Goal: Task Accomplishment & Management: Use online tool/utility

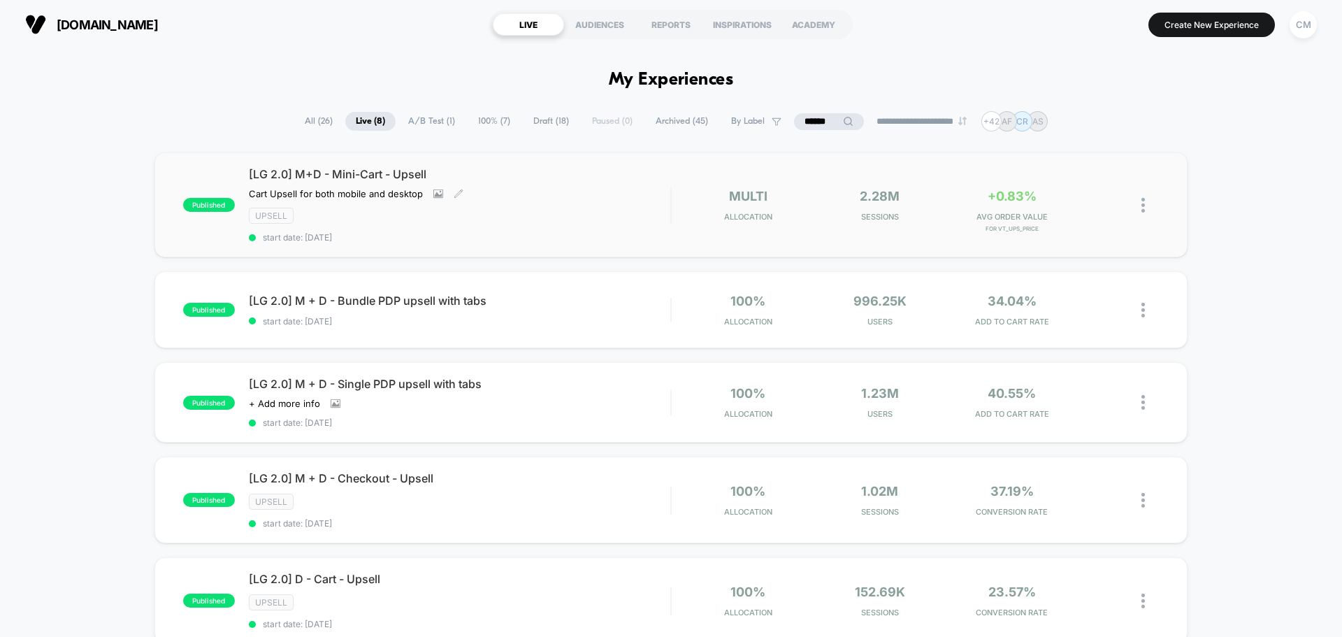
drag, startPoint x: 597, startPoint y: 229, endPoint x: 177, endPoint y: 82, distance: 445.1
click at [597, 229] on div "[LG 2.0] M+D - Mini-Cart - Upsell Cart Upsell for both mobile and desktop Click…" at bounding box center [459, 204] width 421 height 75
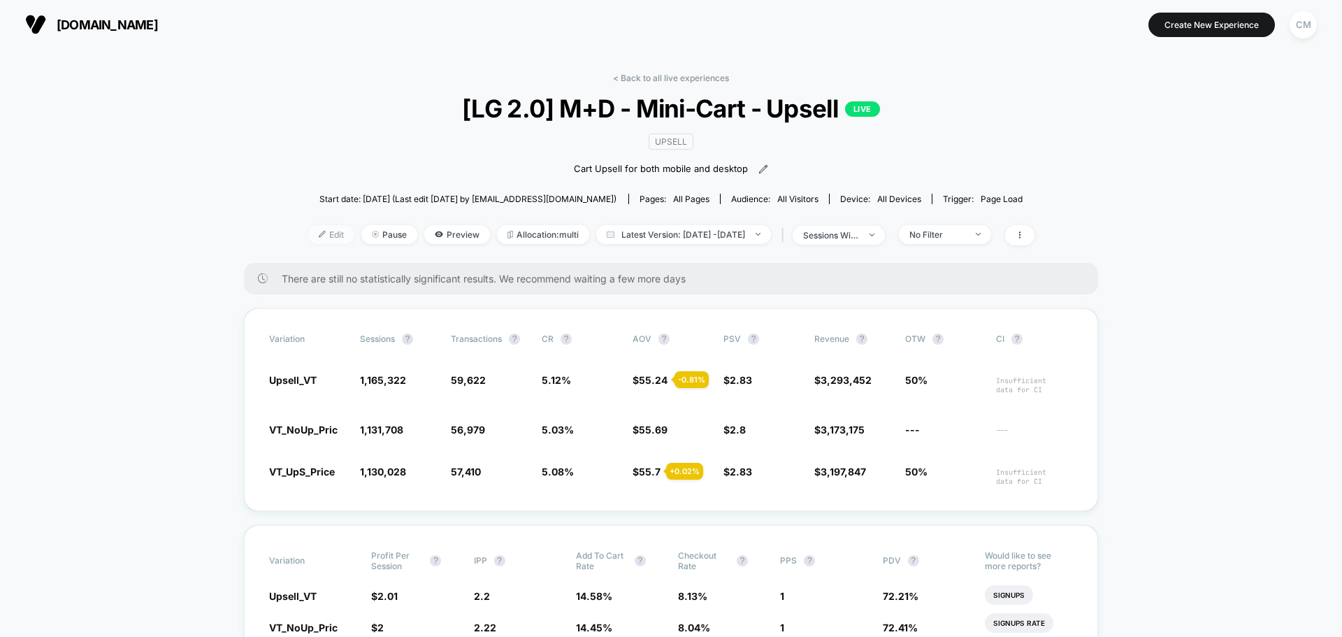
click at [326, 237] on span "Edit" at bounding box center [331, 234] width 46 height 19
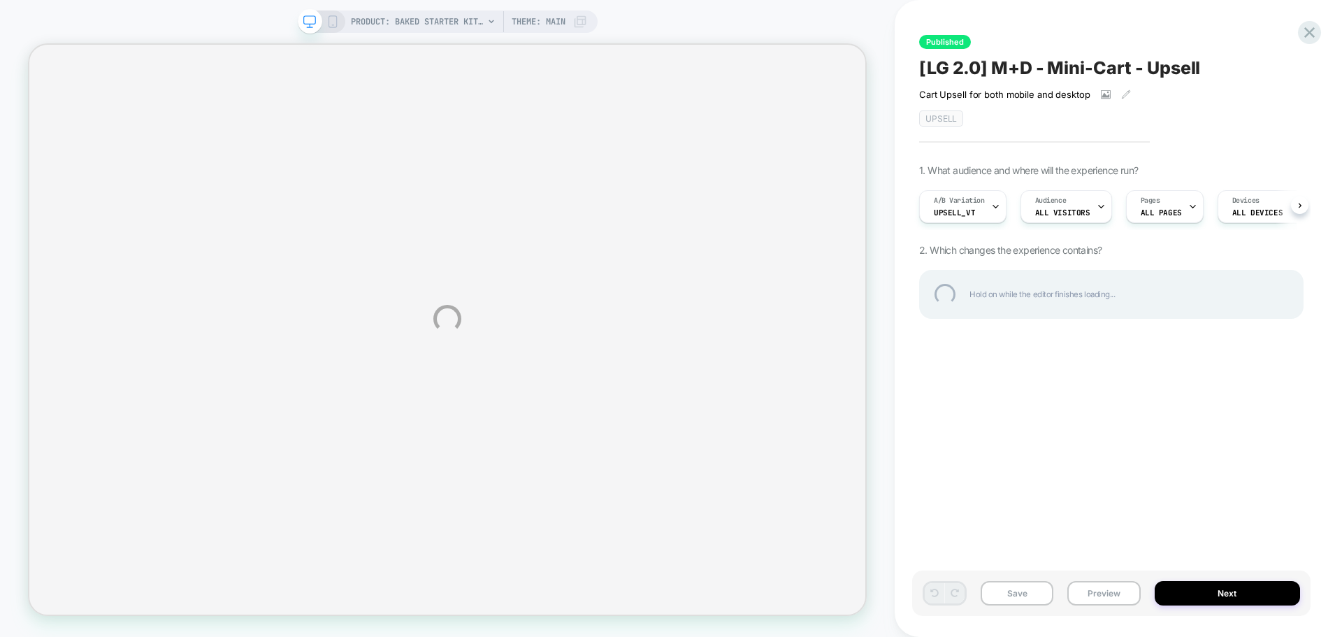
click at [971, 211] on div "PRODUCT: Baked Starter Kit (3PC) [1] PRODUCT: Baked Starter Kit (3PC) [1] Theme…" at bounding box center [671, 318] width 1342 height 637
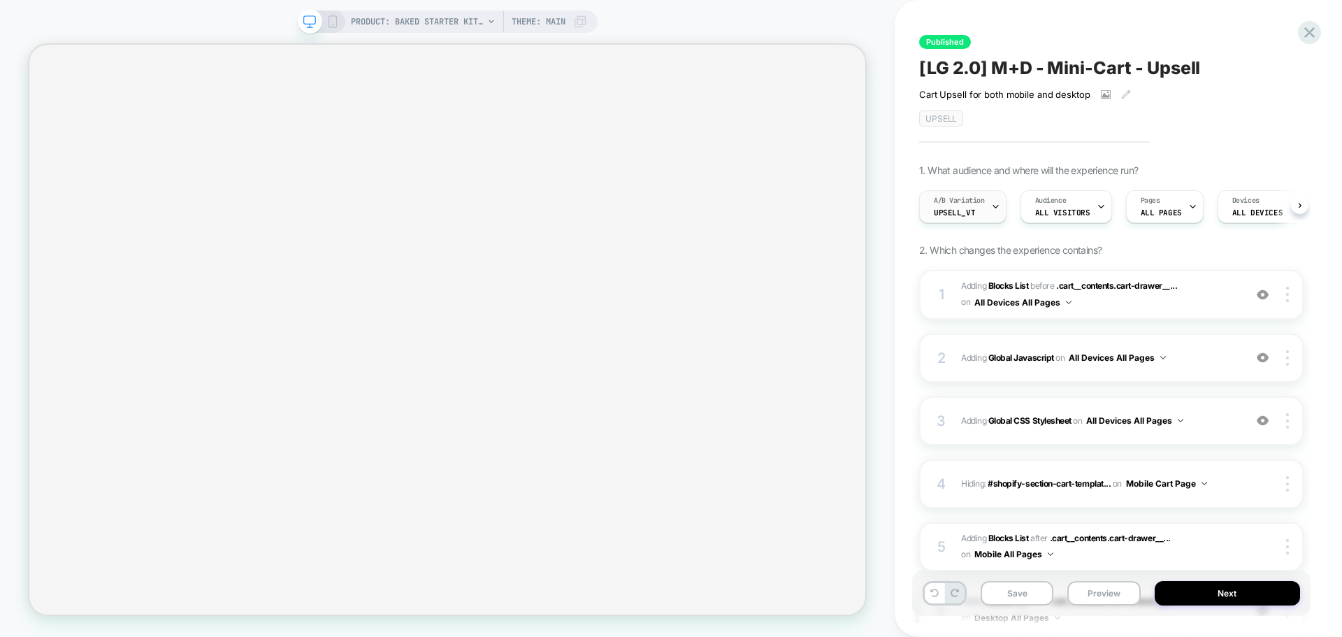
click at [985, 212] on div "A/B Variation Upsell_VT" at bounding box center [959, 206] width 79 height 31
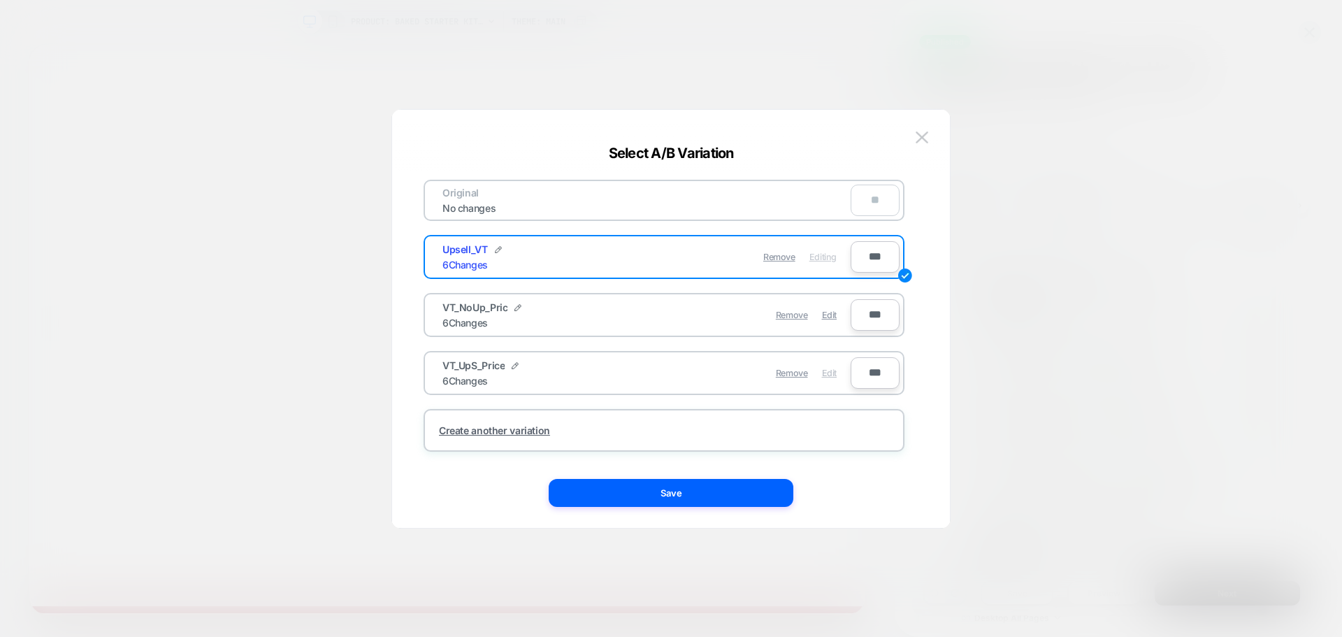
click at [833, 379] on div "Edit" at bounding box center [829, 372] width 15 height 27
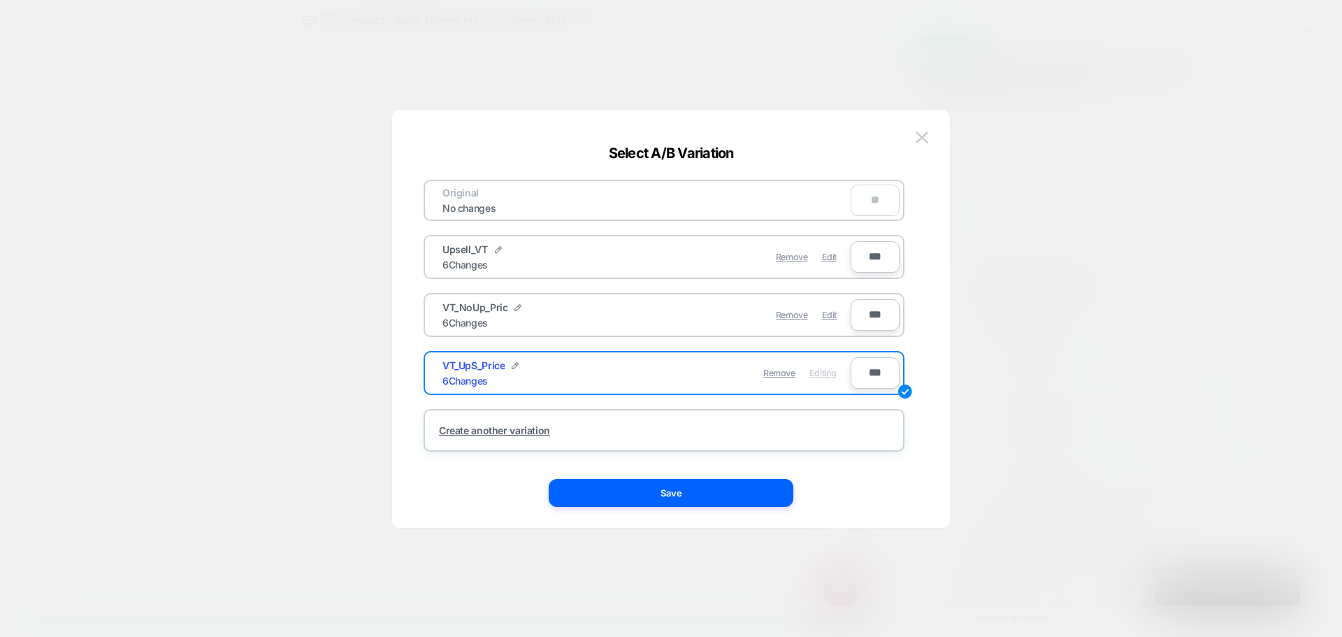
click at [818, 375] on span "Editing" at bounding box center [822, 373] width 27 height 10
click at [629, 384] on div "VT_UpS_Price 6 Changes" at bounding box center [544, 372] width 204 height 27
click at [821, 374] on span "Editing" at bounding box center [822, 373] width 27 height 10
